Goal: Task Accomplishment & Management: Manage account settings

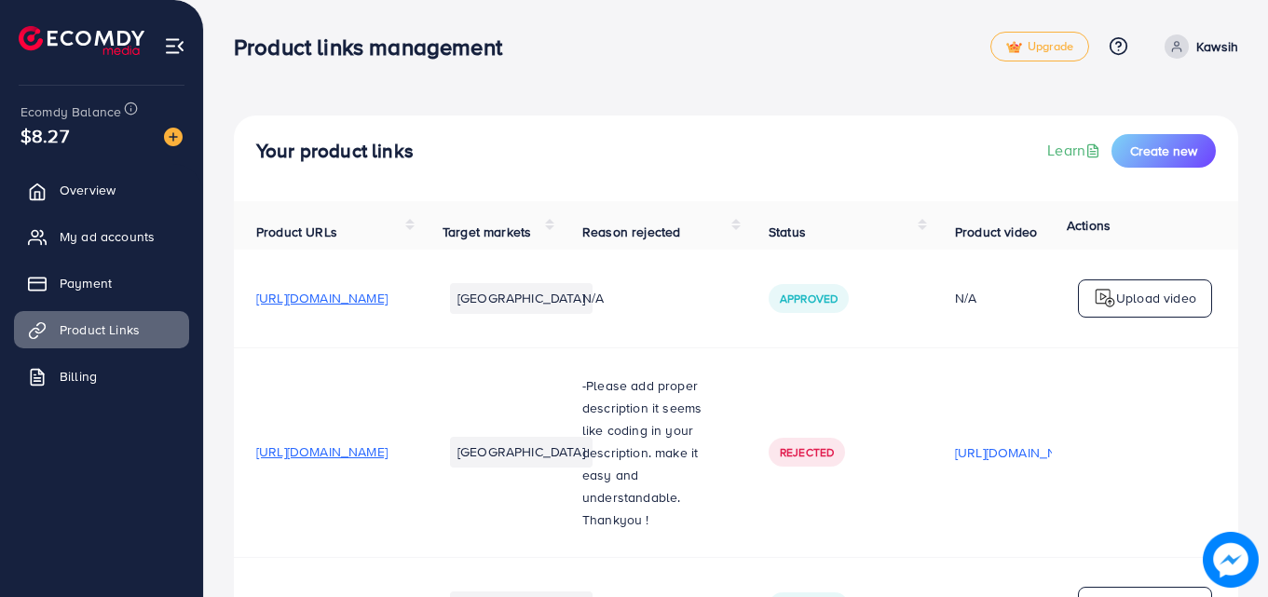
click at [1229, 547] on img at bounding box center [1231, 560] width 56 height 56
click at [1163, 143] on span "Create new" at bounding box center [1163, 151] width 67 height 19
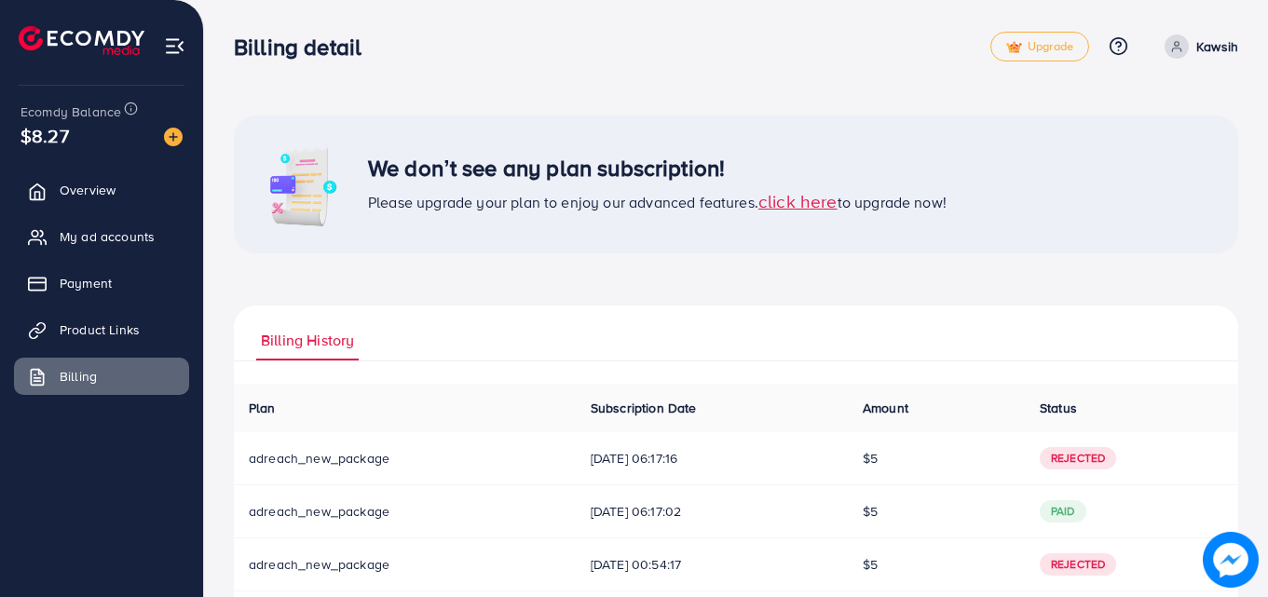
click at [770, 206] on span "click here" at bounding box center [797, 200] width 79 height 25
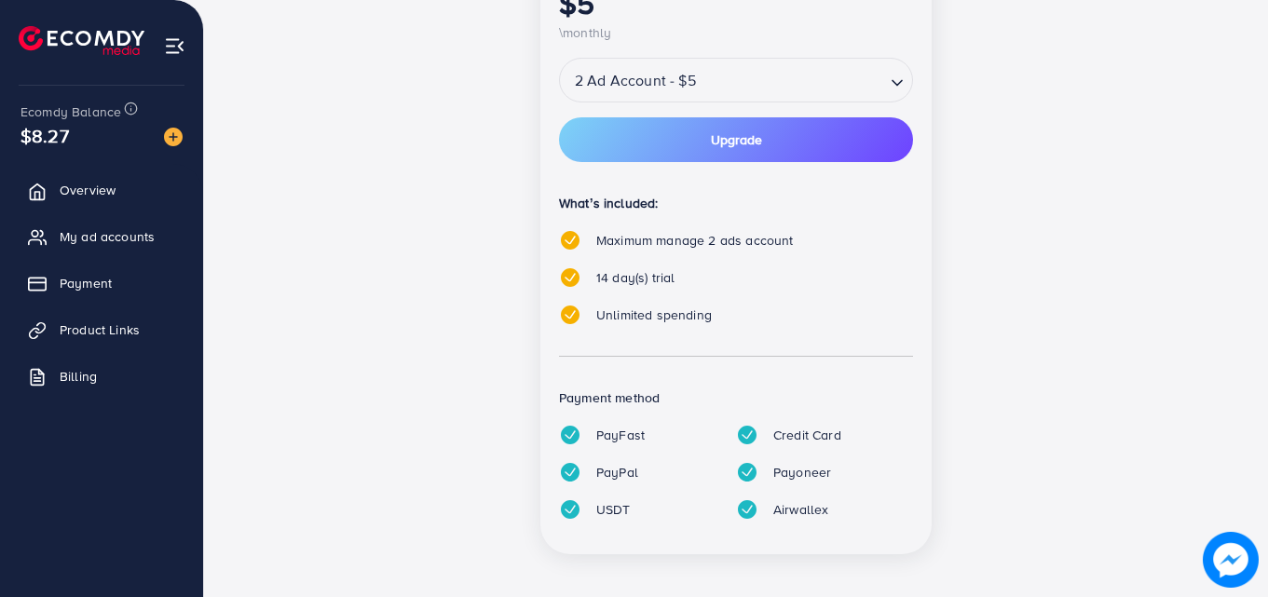
scroll to position [480, 0]
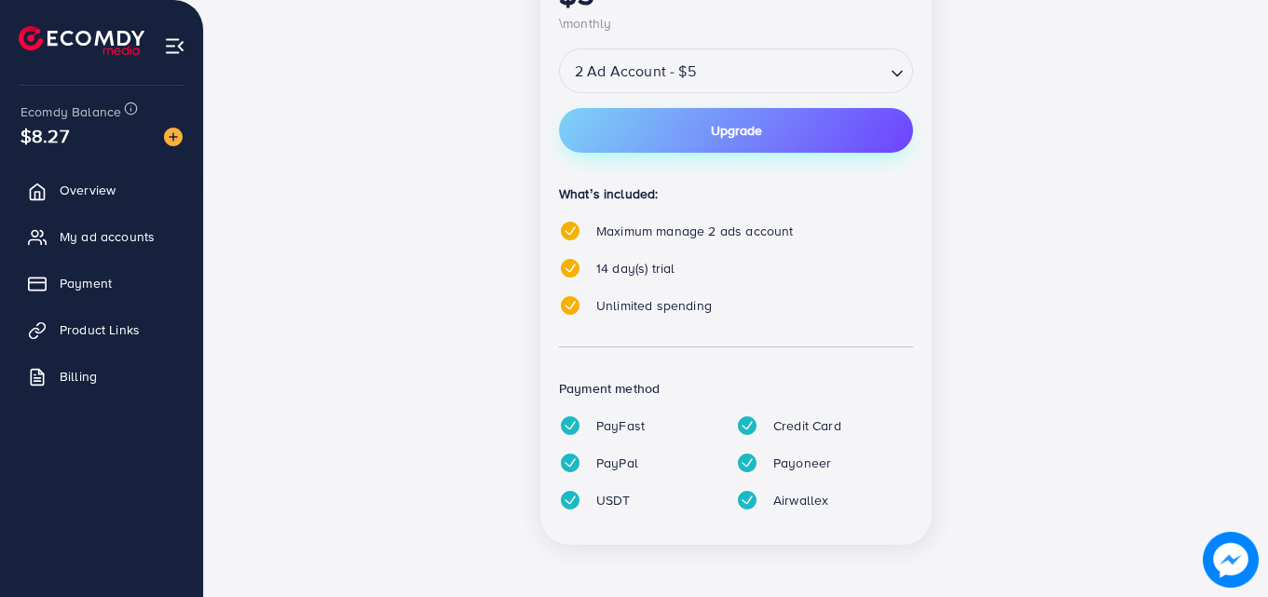
click at [773, 121] on button "Upgrade" at bounding box center [736, 130] width 354 height 45
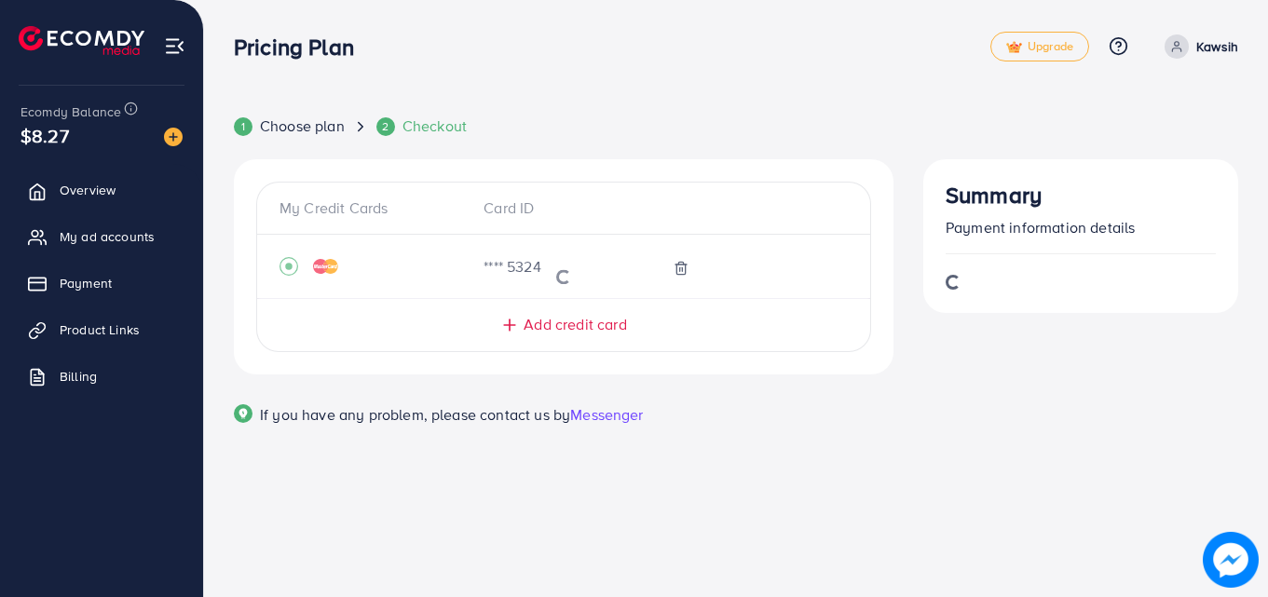
scroll to position [0, 0]
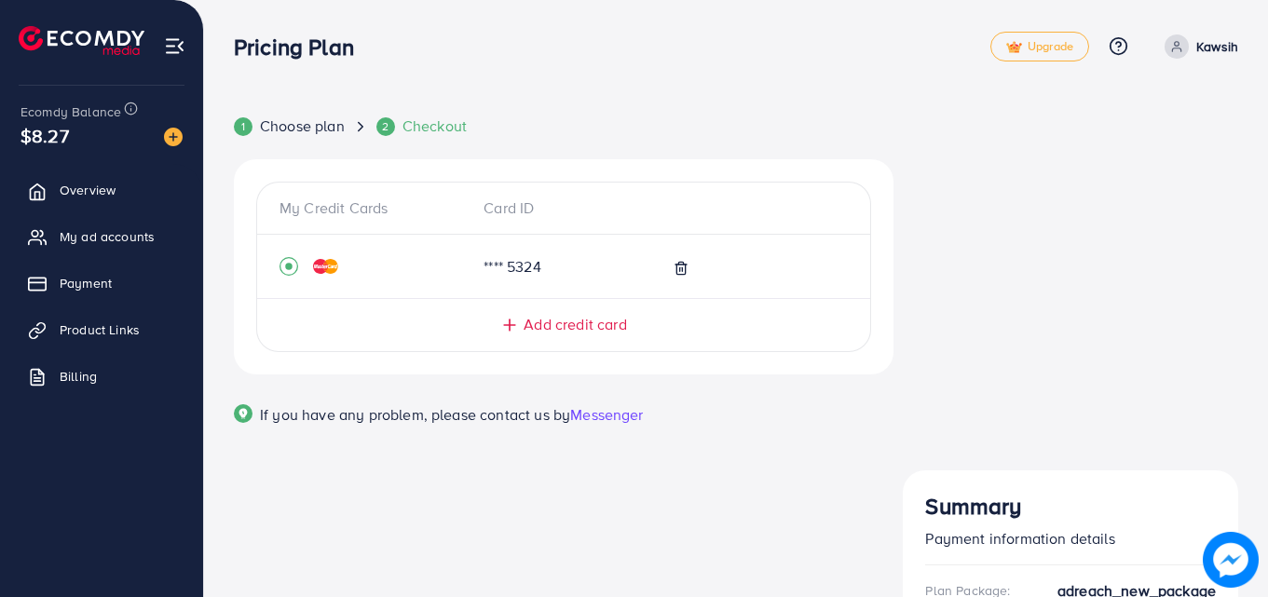
click at [670, 268] on div at bounding box center [753, 266] width 189 height 21
click at [680, 266] on icon at bounding box center [681, 268] width 15 height 15
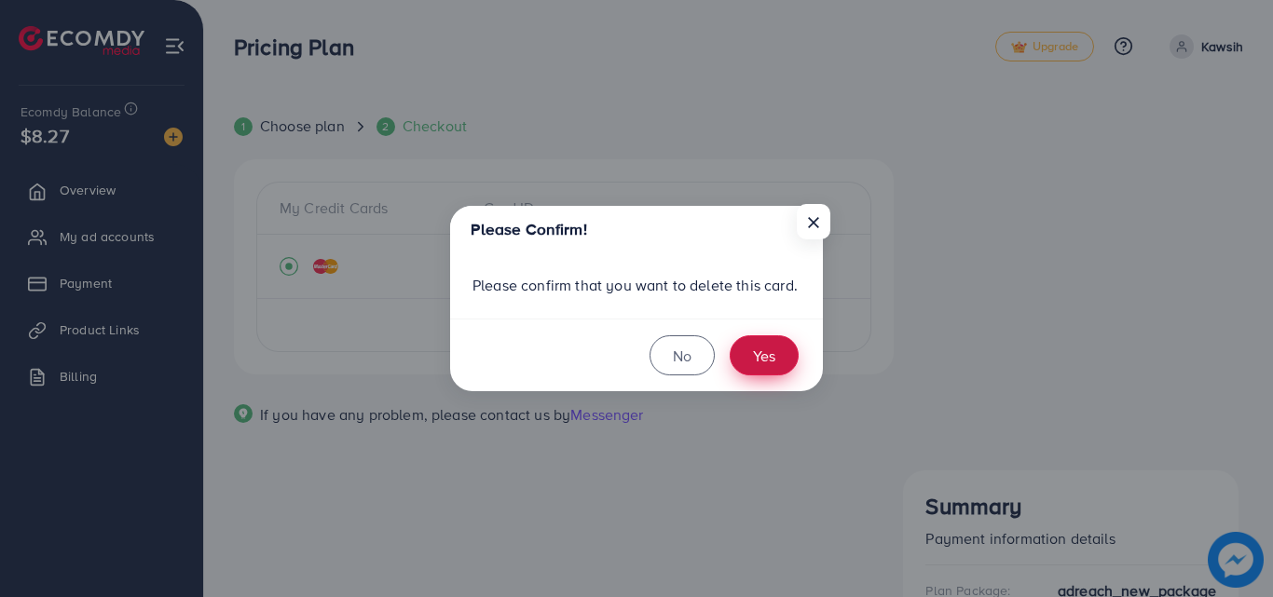
click at [763, 367] on button "Yes" at bounding box center [764, 355] width 69 height 40
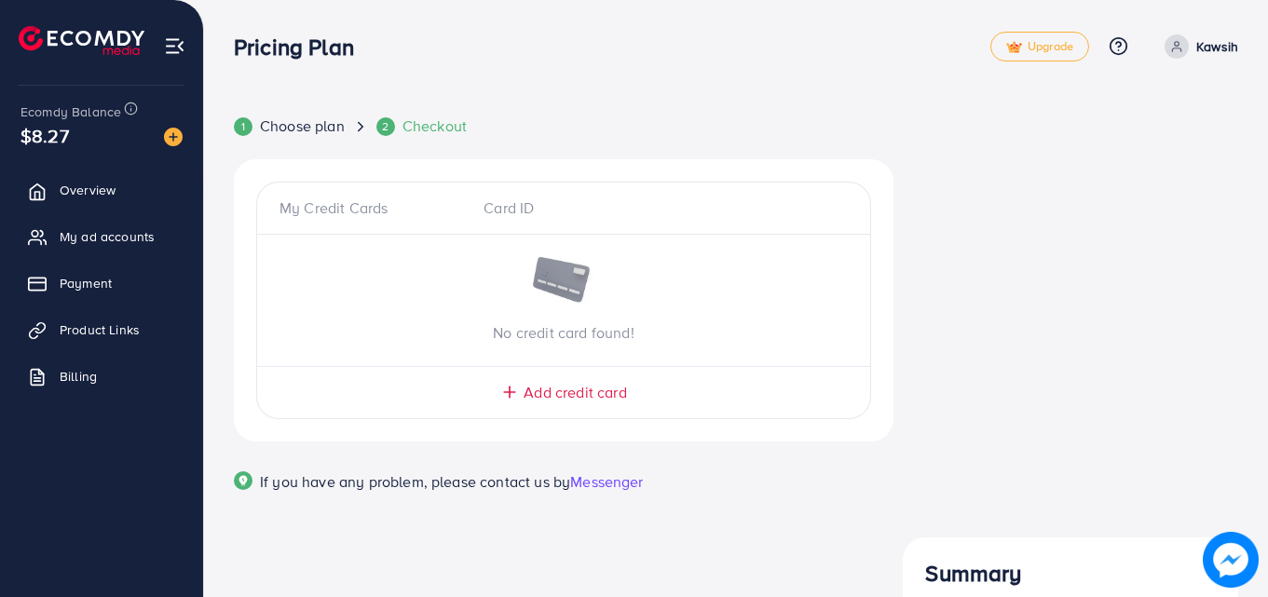
click at [512, 389] on icon at bounding box center [509, 392] width 19 height 19
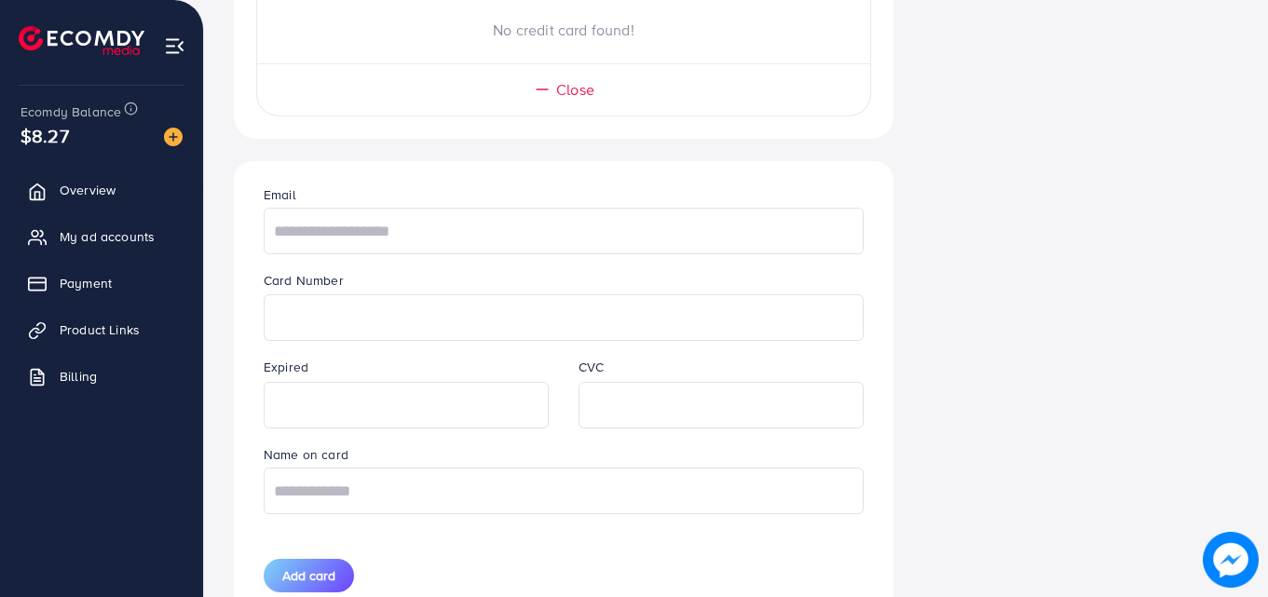
scroll to position [319, 0]
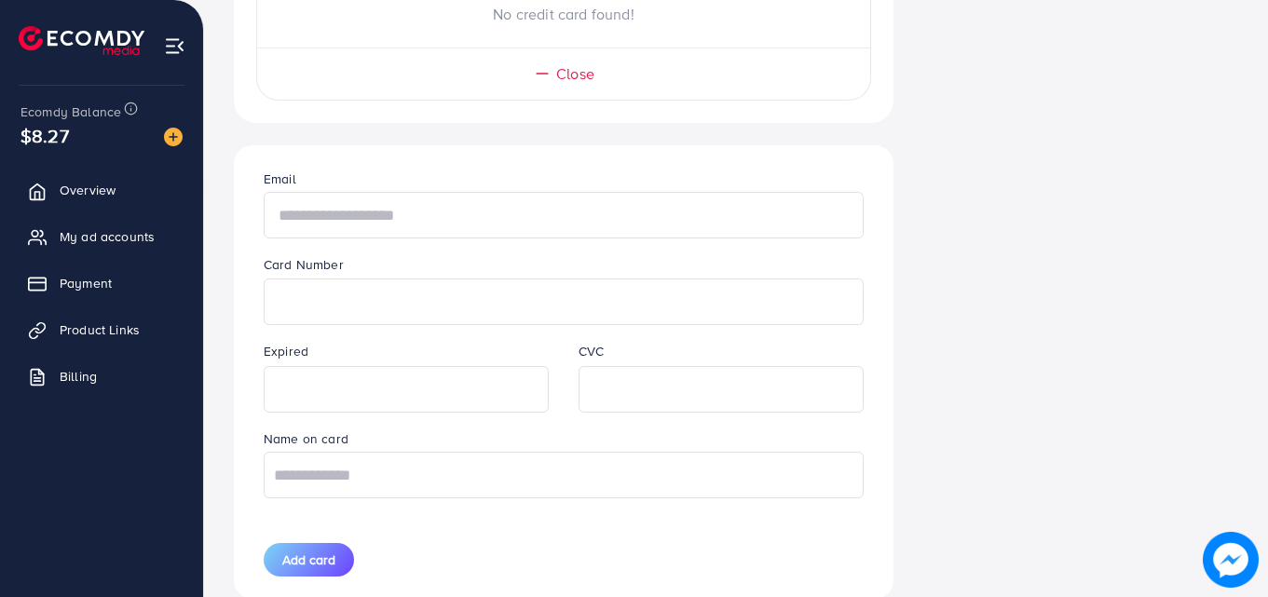
click at [389, 207] on input "text" at bounding box center [564, 215] width 600 height 47
click at [340, 225] on input "text" at bounding box center [564, 215] width 600 height 47
paste input "**********"
type input "**********"
click at [348, 472] on input "text" at bounding box center [564, 475] width 600 height 47
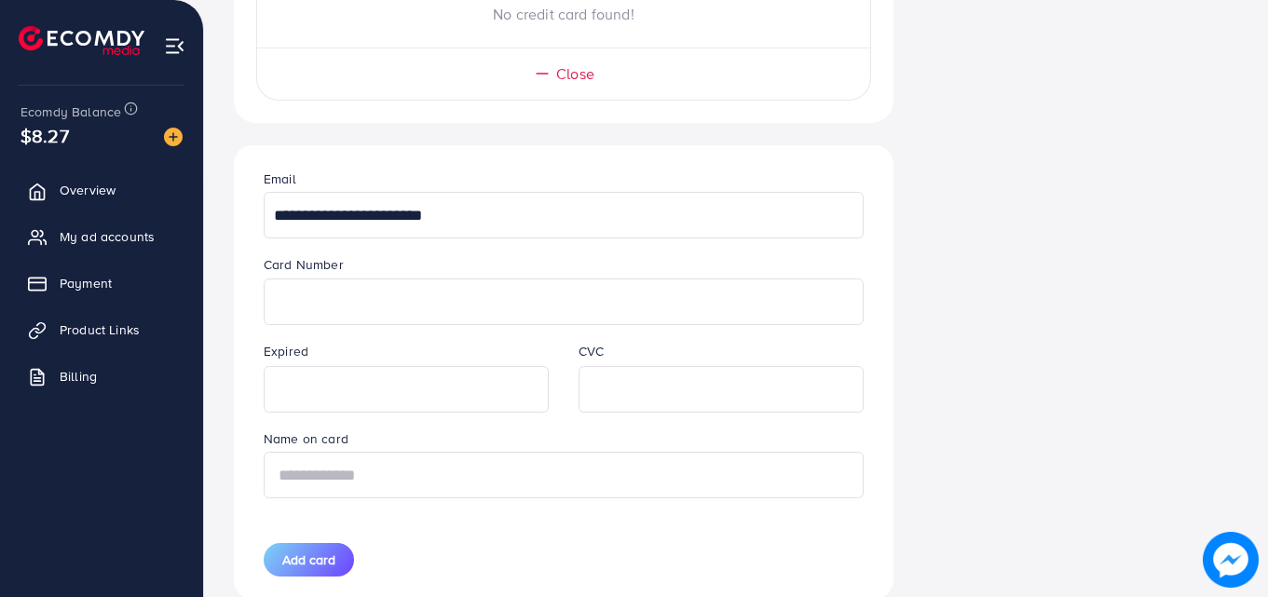
click at [347, 472] on input "text" at bounding box center [564, 475] width 600 height 47
type input "**********"
click at [294, 541] on div "**********" at bounding box center [564, 372] width 630 height 454
click at [297, 552] on span "Add card" at bounding box center [308, 560] width 53 height 19
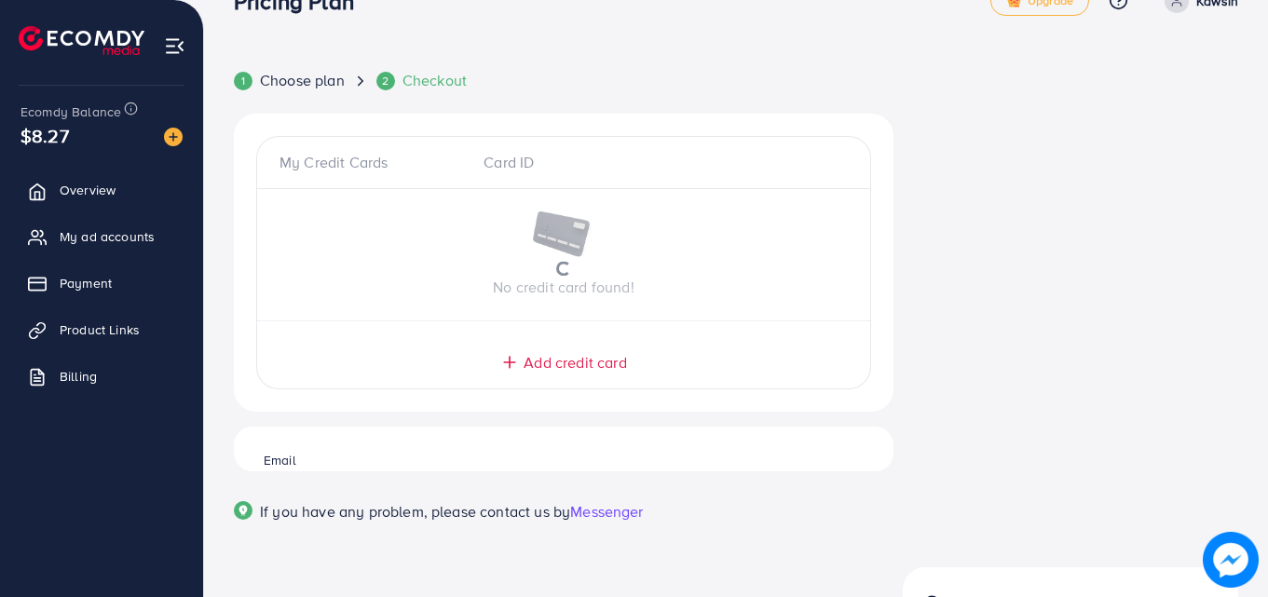
scroll to position [15, 0]
